Goal: Task Accomplishment & Management: Manage account settings

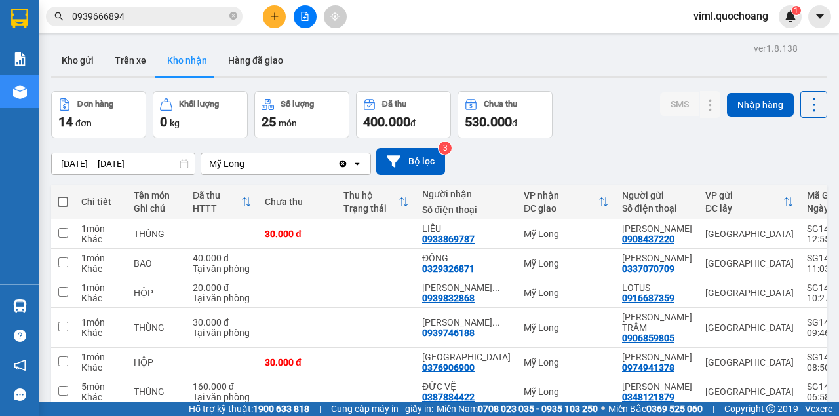
click at [720, 13] on span "viml.quochoang" at bounding box center [731, 16] width 96 height 16
drag, startPoint x: 715, startPoint y: 52, endPoint x: 718, endPoint y: 45, distance: 8.3
click at [718, 45] on ul "Đăng xuất Đổi mật khẩu" at bounding box center [730, 51] width 98 height 47
click at [511, 20] on div "Kết quả tìm kiếm ( 209 ) Bộ lọc Mã ĐH Trạng thái Món hàng Thu hộ Tổng cước Chưa…" at bounding box center [419, 16] width 839 height 33
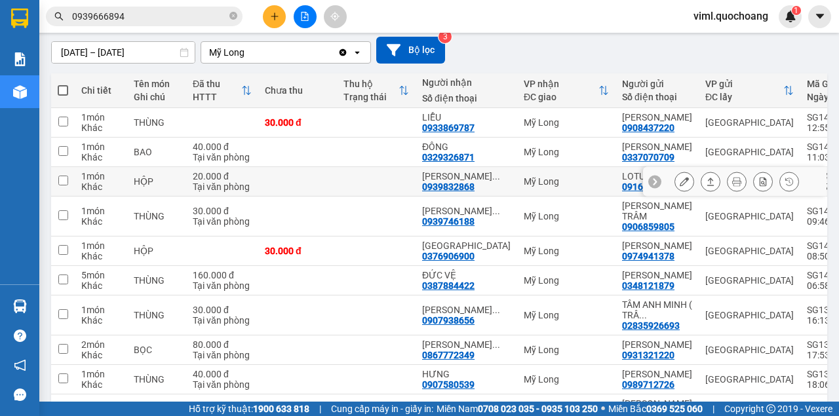
scroll to position [131, 0]
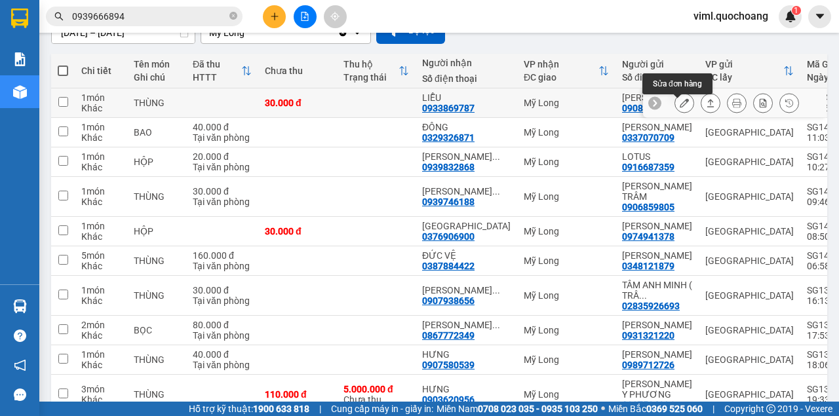
click at [680, 104] on icon at bounding box center [684, 102] width 9 height 9
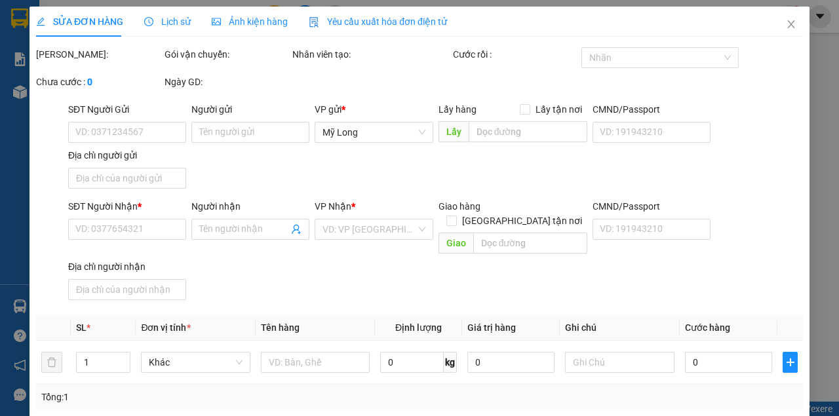
type input "0908437220"
type input "[PERSON_NAME]"
type input "0933869787"
type input "LIỄU"
type input "30.000"
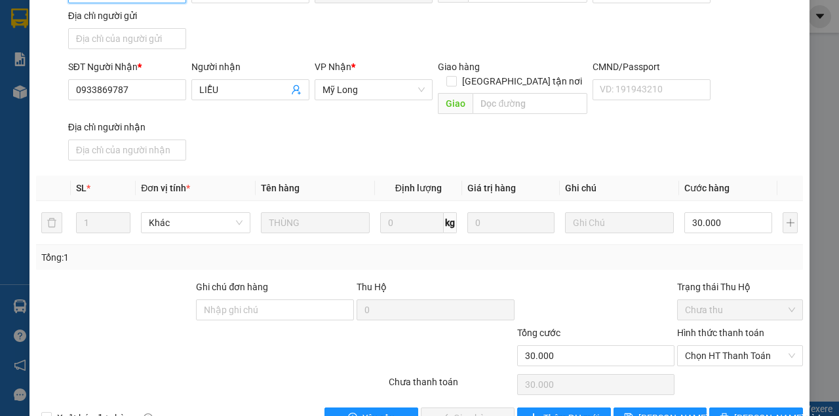
scroll to position [176, 0]
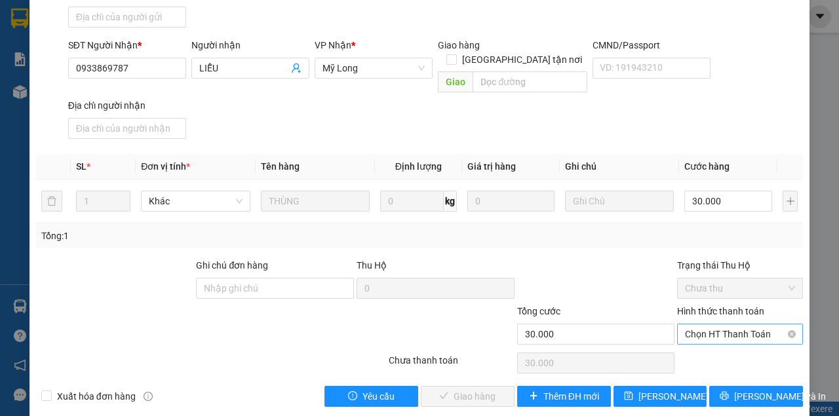
click at [715, 325] on span "Chọn HT Thanh Toán" at bounding box center [740, 335] width 110 height 20
click at [711, 349] on div "Tại văn phòng" at bounding box center [734, 345] width 109 height 14
type input "0"
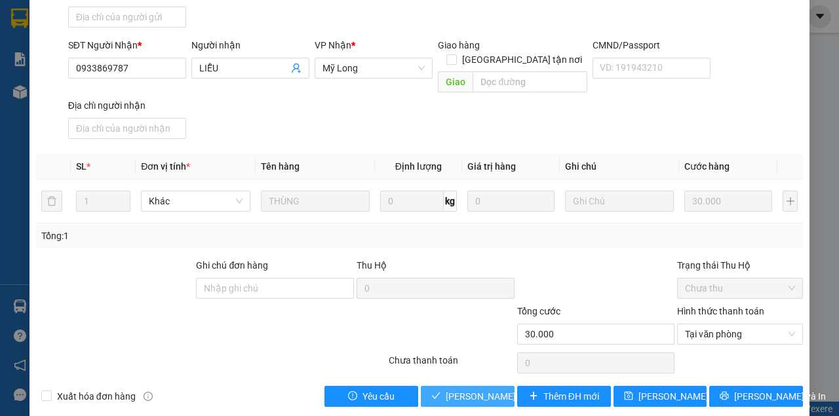
click at [474, 389] on span "[PERSON_NAME] và Giao hàng" at bounding box center [509, 396] width 126 height 14
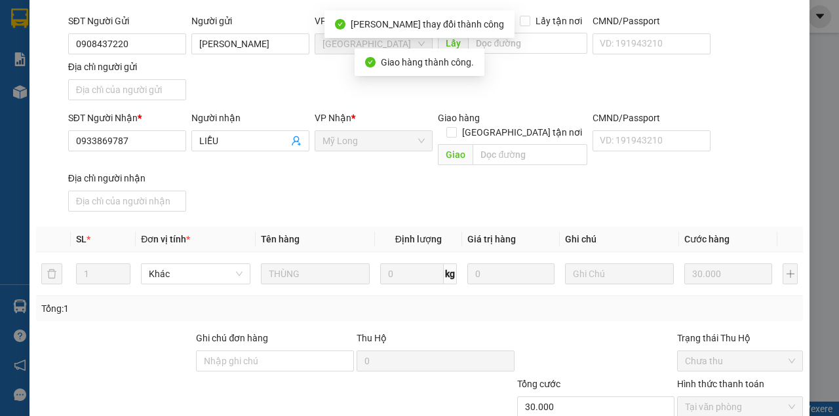
scroll to position [0, 0]
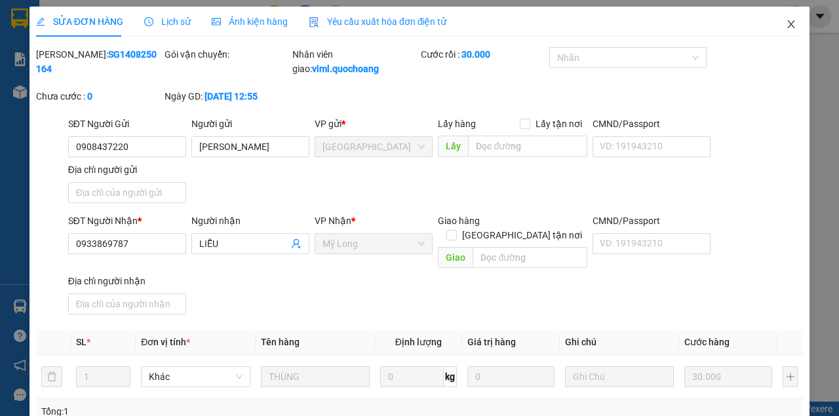
click at [788, 26] on icon "close" at bounding box center [791, 24] width 7 height 8
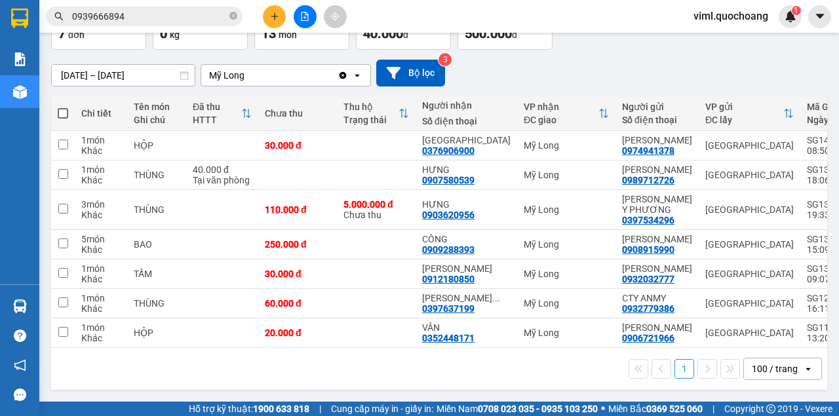
scroll to position [131, 0]
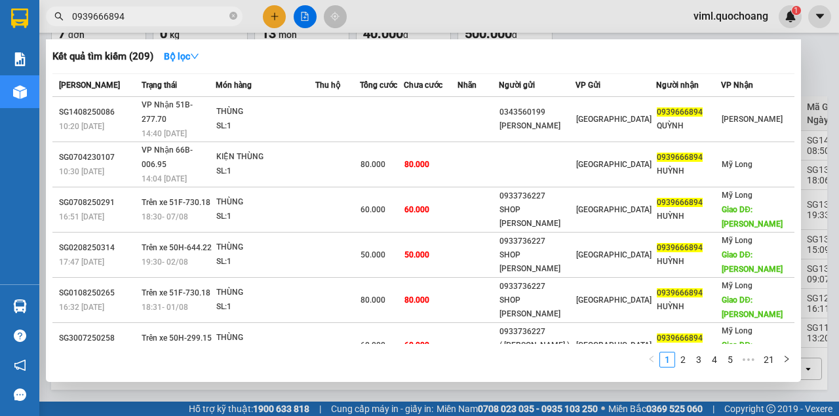
click at [138, 20] on input "0939666894" at bounding box center [149, 16] width 155 height 14
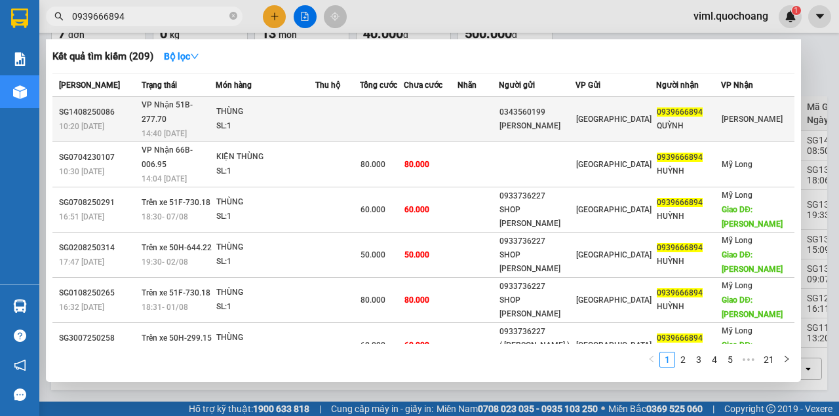
click at [454, 106] on td at bounding box center [431, 119] width 54 height 45
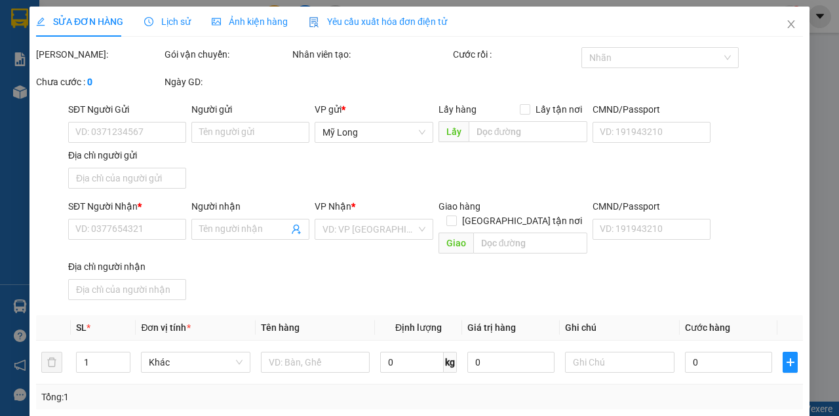
type input "0343560199"
type input "[PERSON_NAME]"
type input "628 [PERSON_NAME] GÒ VẤP"
type input "0939666894"
type input "QUỲNH"
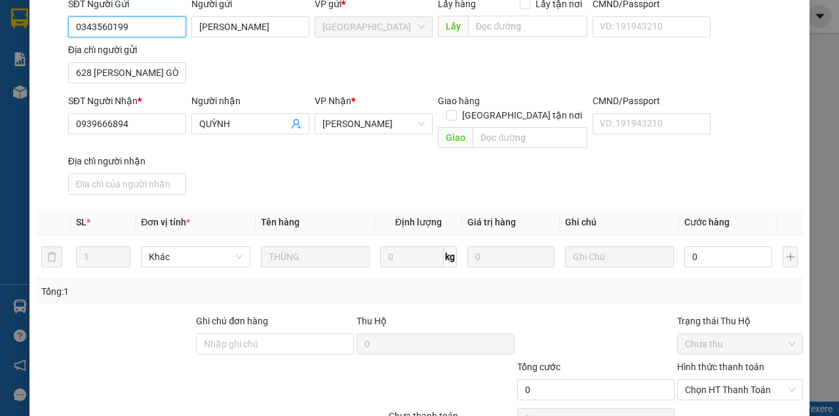
scroll to position [131, 0]
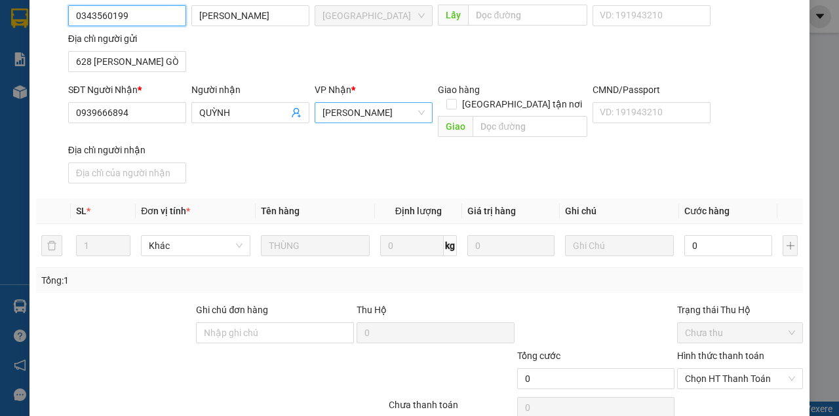
click at [374, 113] on span "[PERSON_NAME]" at bounding box center [374, 113] width 102 height 20
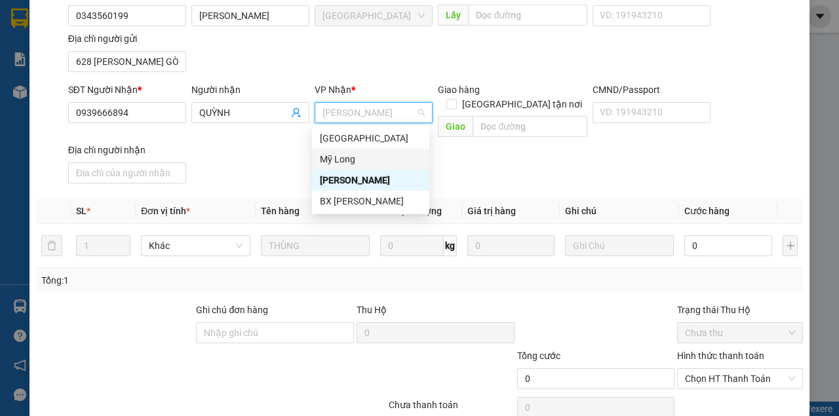
click at [363, 156] on div "Mỹ Long" at bounding box center [371, 159] width 102 height 14
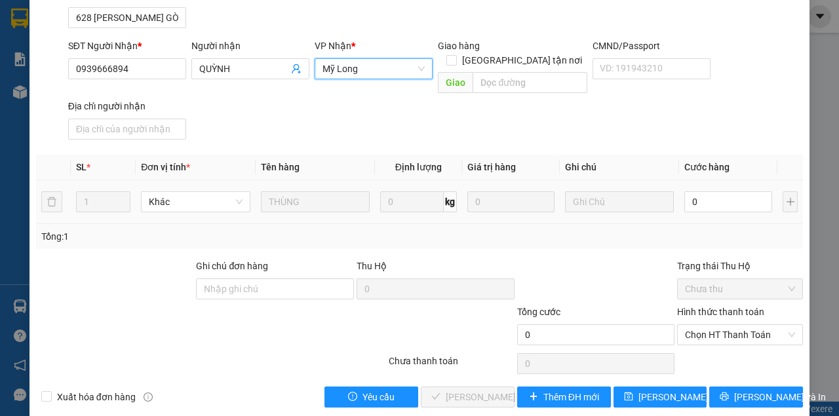
scroll to position [176, 0]
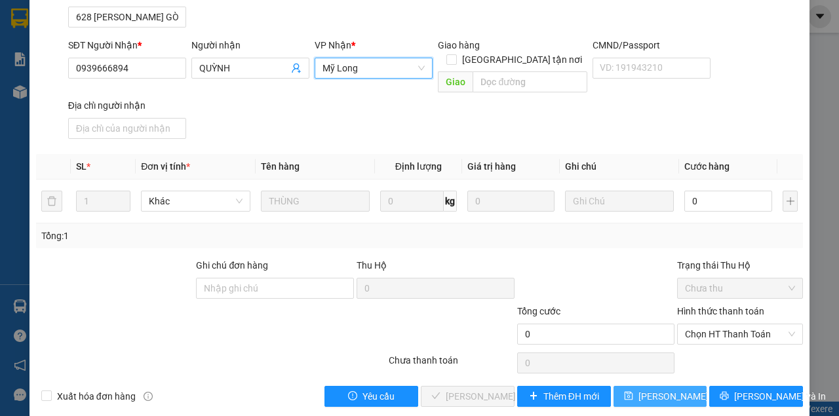
click at [641, 389] on span "[PERSON_NAME] thay đổi" at bounding box center [691, 396] width 105 height 14
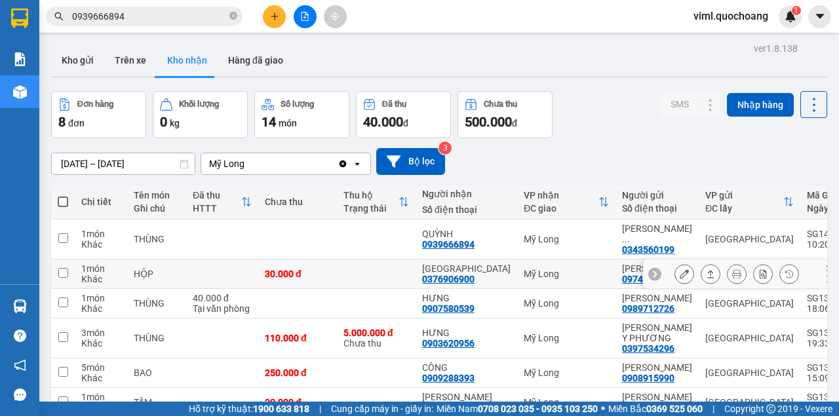
click at [668, 264] on tr "1 món Khác HỘP 30.000 đ ÚT HẢI 0376906900 Mỹ [GEOGRAPHIC_DATA] 0974941378 [GEOG…" at bounding box center [558, 275] width 1014 height 30
checkbox input "true"
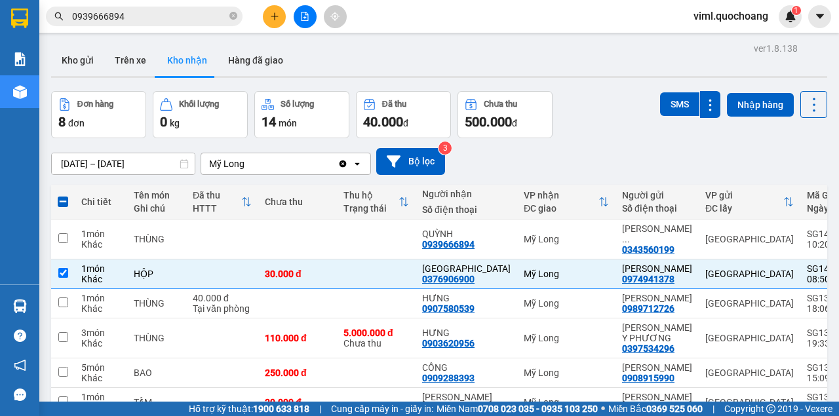
click at [734, 26] on div "viml.quochoang 1" at bounding box center [742, 16] width 119 height 23
click at [727, 16] on span "viml.quochoang" at bounding box center [731, 16] width 96 height 16
click at [726, 47] on span "Đăng xuất" at bounding box center [736, 40] width 69 height 14
